Goal: Information Seeking & Learning: Check status

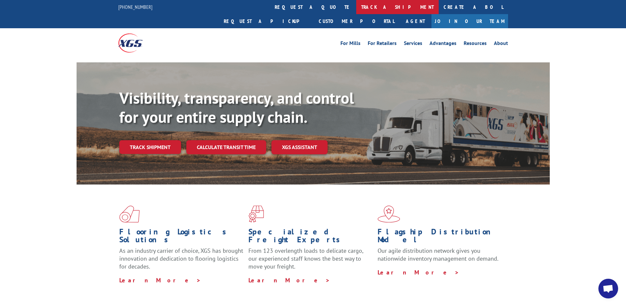
click at [356, 9] on link "track a shipment" at bounding box center [397, 7] width 83 height 14
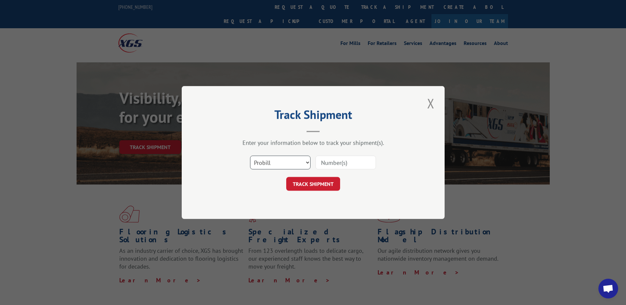
click at [274, 158] on select "Select category... Probill BOL PO" at bounding box center [280, 163] width 61 height 14
select select "po"
click at [250, 156] on select "Select category... Probill BOL PO" at bounding box center [280, 163] width 61 height 14
paste input "66500900"
type input "66500900"
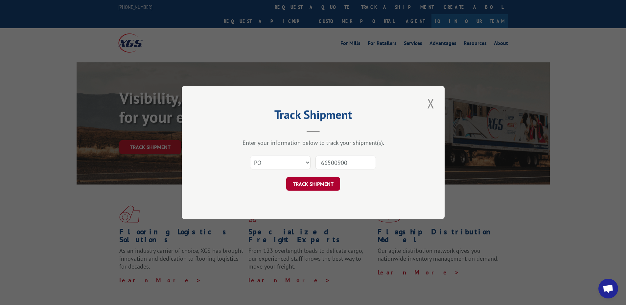
click at [316, 185] on button "TRACK SHIPMENT" at bounding box center [313, 184] width 54 height 14
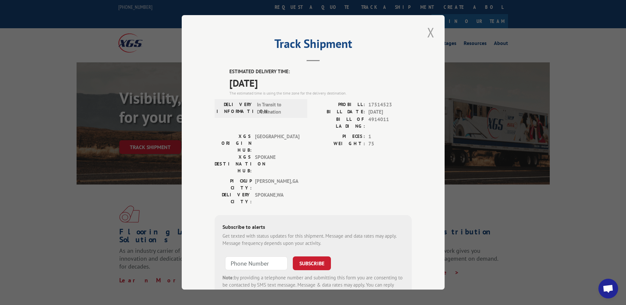
click at [429, 33] on button "Close modal" at bounding box center [430, 32] width 11 height 18
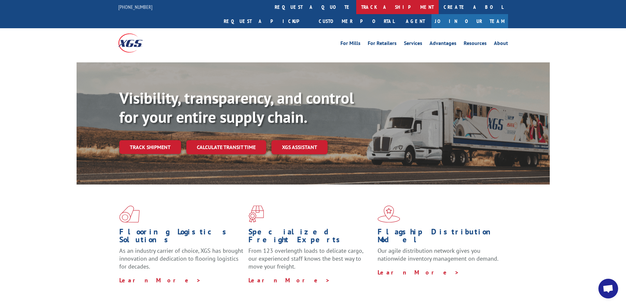
click at [356, 8] on link "track a shipment" at bounding box center [397, 7] width 83 height 14
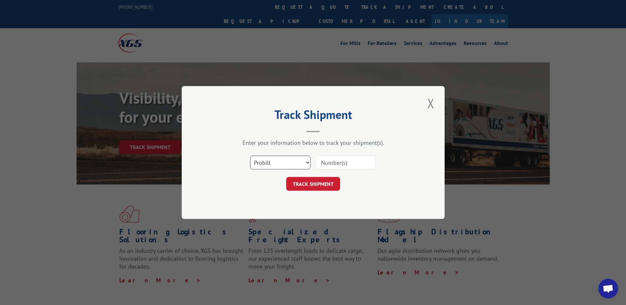
click at [260, 165] on select "Select category... Probill BOL PO" at bounding box center [280, 163] width 61 height 14
select select "po"
click at [250, 156] on select "Select category... Probill BOL PO" at bounding box center [280, 163] width 61 height 14
paste input "08530933"
type input "08530933"
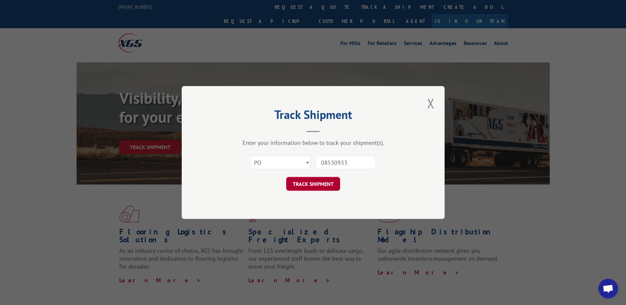
click at [321, 182] on button "TRACK SHIPMENT" at bounding box center [313, 184] width 54 height 14
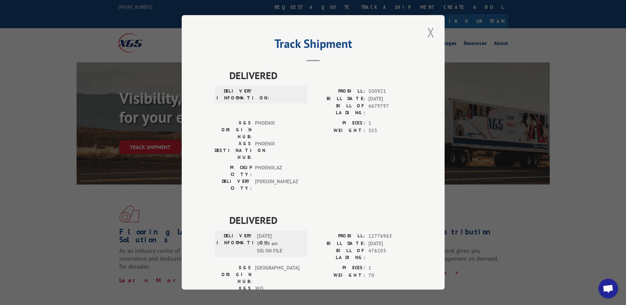
click at [428, 32] on button "Close modal" at bounding box center [430, 32] width 11 height 18
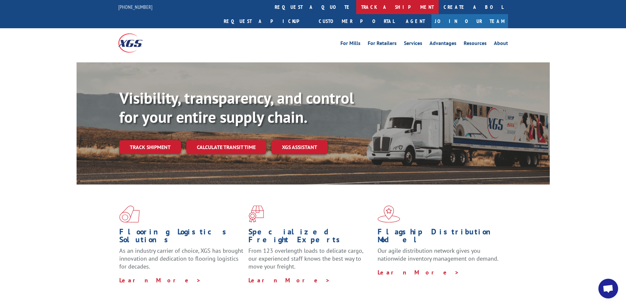
click at [356, 7] on link "track a shipment" at bounding box center [397, 7] width 83 height 14
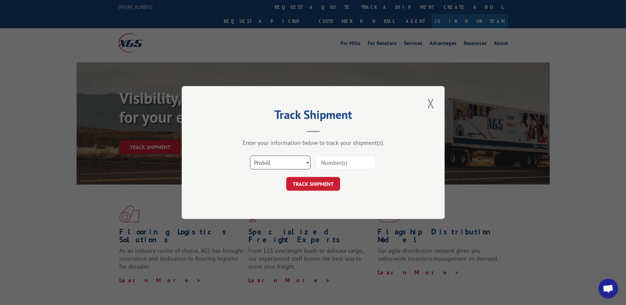
click at [269, 157] on select "Select category... Probill BOL PO" at bounding box center [280, 163] width 61 height 14
select select "po"
click at [250, 156] on select "Select category... Probill BOL PO" at bounding box center [280, 163] width 61 height 14
paste input "66500905"
type input "66500905"
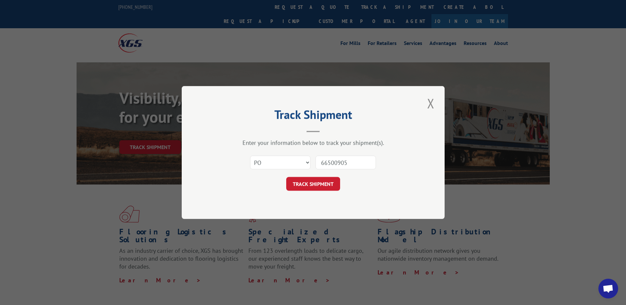
click at [322, 195] on div "Track Shipment Enter your information below to track your shipment(s). Select c…" at bounding box center [313, 152] width 263 height 133
click at [320, 185] on button "TRACK SHIPMENT" at bounding box center [313, 184] width 54 height 14
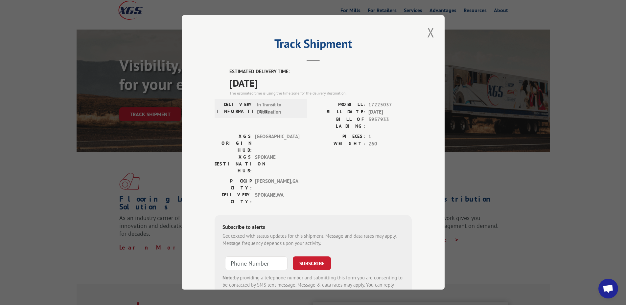
drag, startPoint x: 435, startPoint y: 34, endPoint x: 429, endPoint y: 31, distance: 7.5
click at [435, 34] on div "Track Shipment ESTIMATED DELIVERY TIME: [DATE] The estimated time is using the …" at bounding box center [313, 152] width 263 height 275
click at [429, 31] on button "Close modal" at bounding box center [430, 32] width 11 height 18
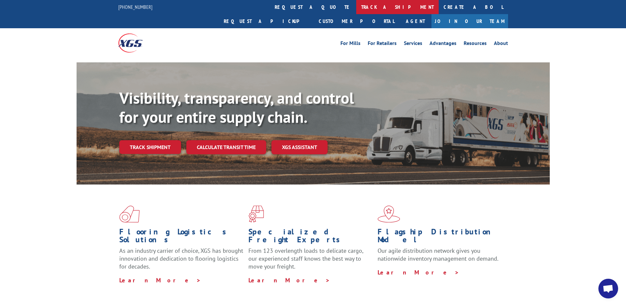
click at [356, 8] on link "track a shipment" at bounding box center [397, 7] width 83 height 14
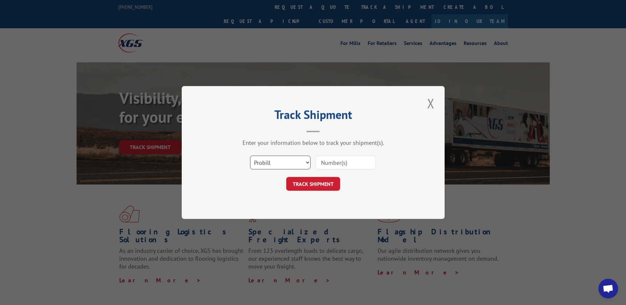
click at [271, 158] on select "Select category... Probill BOL PO" at bounding box center [280, 163] width 61 height 14
select select "po"
click at [250, 156] on select "Select category... Probill BOL PO" at bounding box center [280, 163] width 61 height 14
paste input "08530896"
type input "08530896"
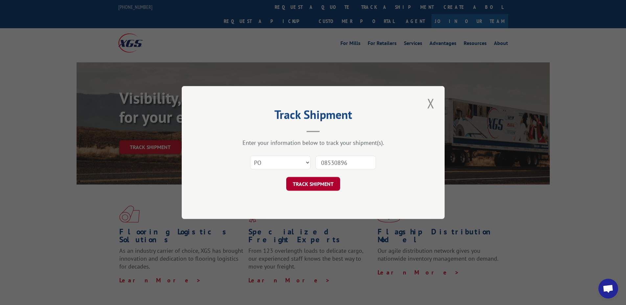
click at [316, 185] on button "TRACK SHIPMENT" at bounding box center [313, 184] width 54 height 14
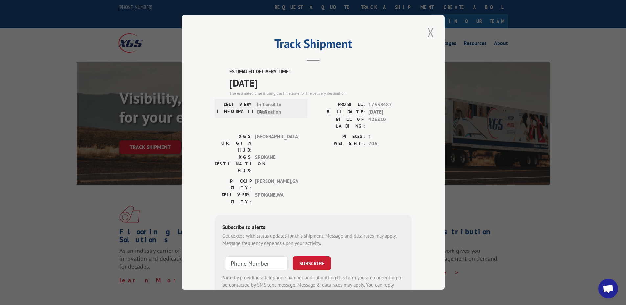
click at [430, 30] on button "Close modal" at bounding box center [430, 32] width 11 height 18
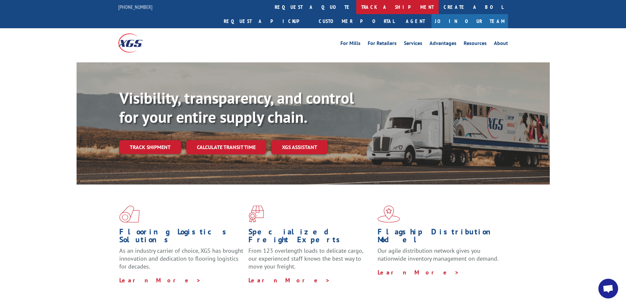
click at [356, 4] on link "track a shipment" at bounding box center [397, 7] width 83 height 14
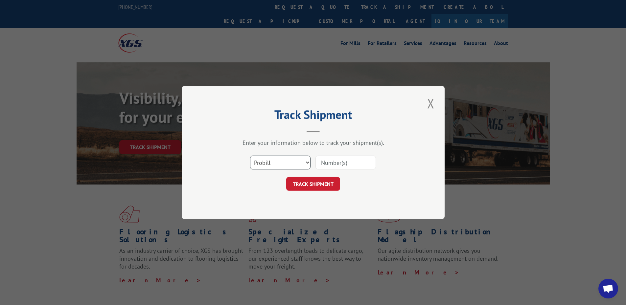
click at [266, 162] on select "Select category... Probill BOL PO" at bounding box center [280, 163] width 61 height 14
select select "po"
click at [250, 156] on select "Select category... Probill BOL PO" at bounding box center [280, 163] width 61 height 14
paste input "14510874"
type input "14510874"
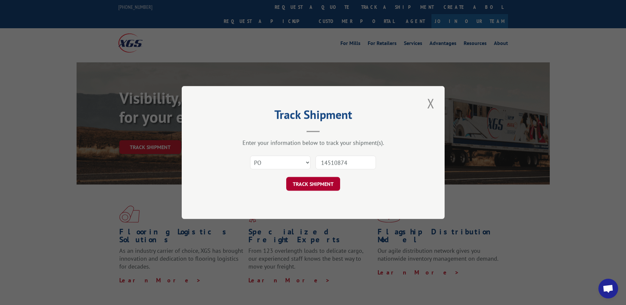
click at [317, 179] on button "TRACK SHIPMENT" at bounding box center [313, 184] width 54 height 14
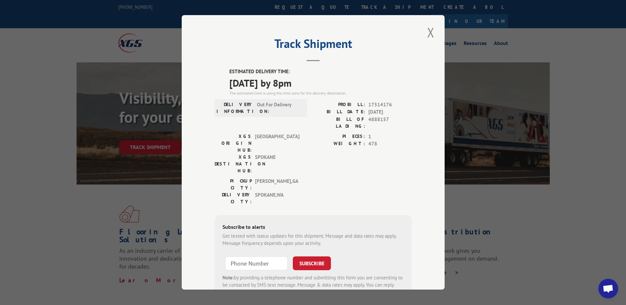
scroll to position [21, 0]
